Goal: Check status: Check status

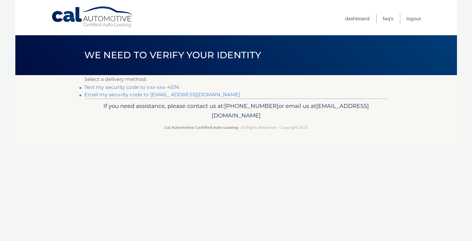
click at [158, 87] on link "Text my security code to xxx-xxx-4574" at bounding box center [131, 87] width 95 height 6
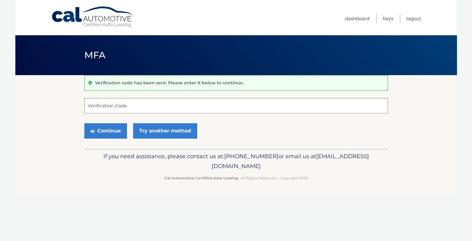
click at [121, 109] on input "Verification Code" at bounding box center [236, 105] width 304 height 15
type input "794970"
click at [105, 131] on button "Continue" at bounding box center [105, 130] width 43 height 15
click at [104, 129] on button "Continue" at bounding box center [105, 130] width 43 height 15
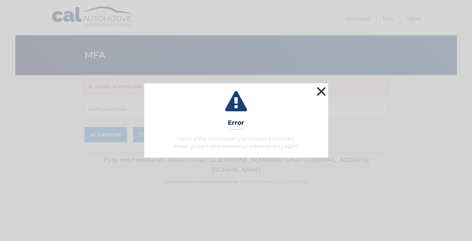
click at [325, 88] on button "×" at bounding box center [321, 91] width 12 height 12
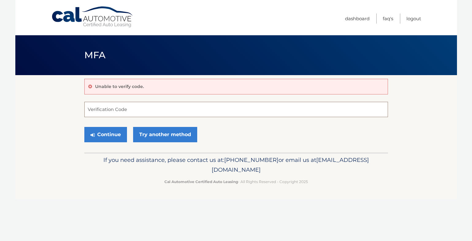
click at [124, 110] on input "Verification Code" at bounding box center [236, 109] width 304 height 15
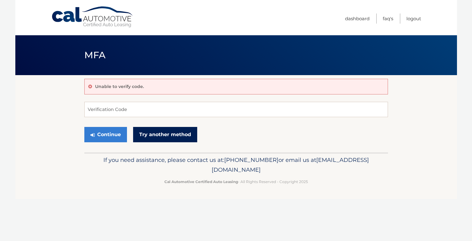
click at [163, 133] on link "Try another method" at bounding box center [165, 134] width 64 height 15
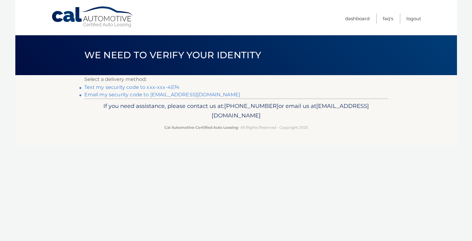
click at [159, 87] on link "Text my security code to xxx-xxx-4574" at bounding box center [131, 87] width 95 height 6
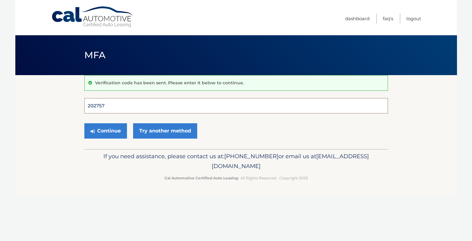
type input "202757"
click at [105, 131] on button "Continue" at bounding box center [105, 130] width 43 height 15
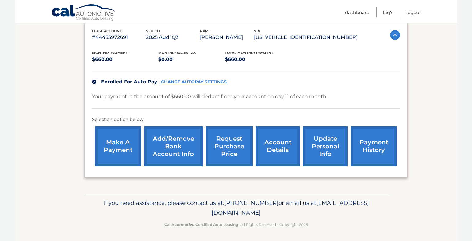
scroll to position [106, 0]
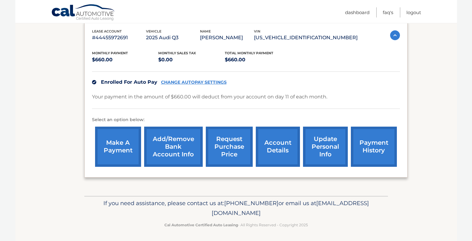
click at [282, 147] on link "account details" at bounding box center [278, 147] width 44 height 40
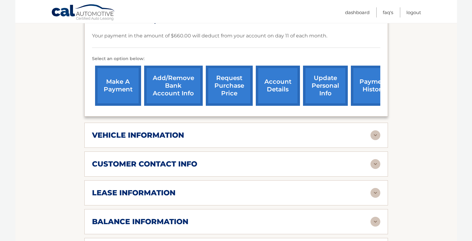
scroll to position [176, 0]
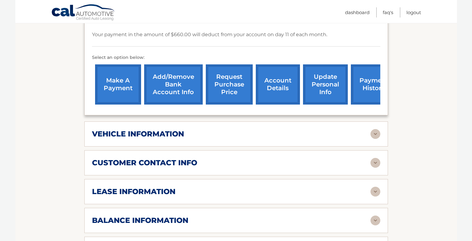
click at [271, 189] on div "lease information" at bounding box center [231, 191] width 279 height 9
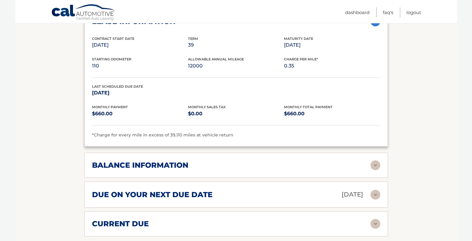
scroll to position [348, 0]
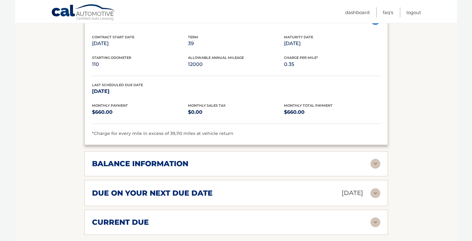
click at [247, 161] on div "balance information" at bounding box center [231, 163] width 279 height 9
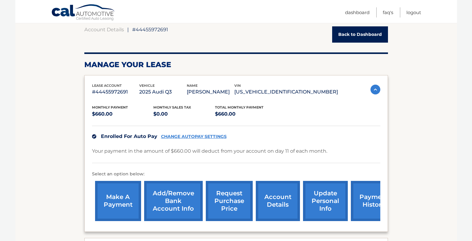
scroll to position [61, 0]
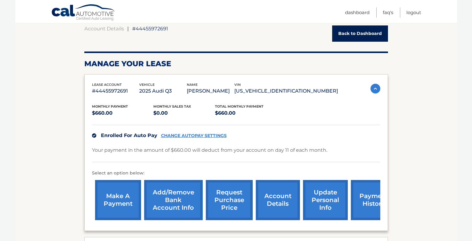
click at [367, 199] on link "payment history" at bounding box center [374, 200] width 46 height 40
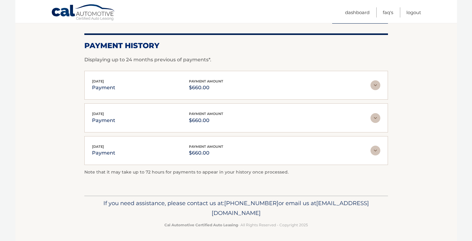
scroll to position [79, 0]
